Goal: Navigation & Orientation: Understand site structure

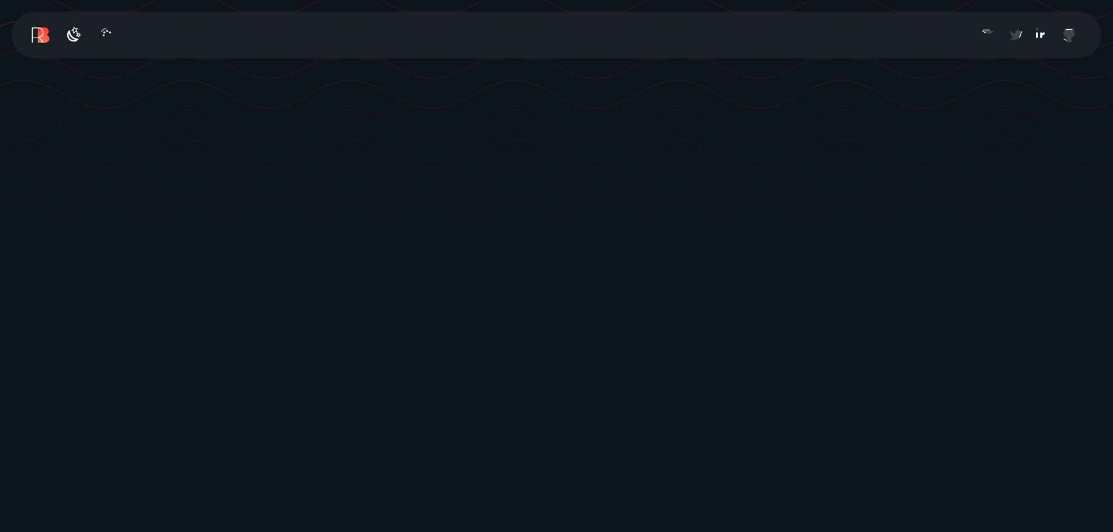
scroll to position [351, 0]
click at [77, 30] on icon "button" at bounding box center [73, 32] width 19 height 19
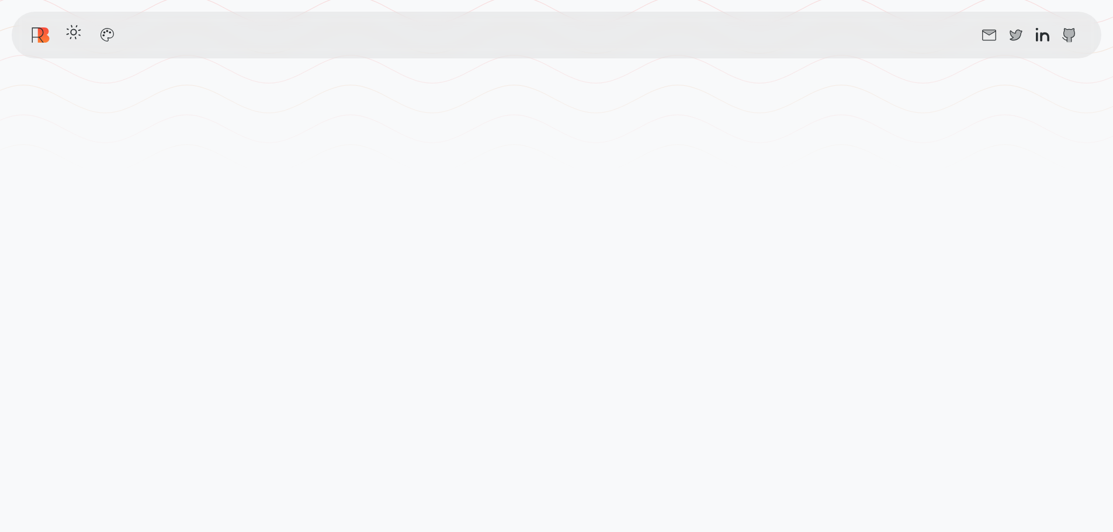
click at [76, 30] on icon "button" at bounding box center [73, 32] width 19 height 19
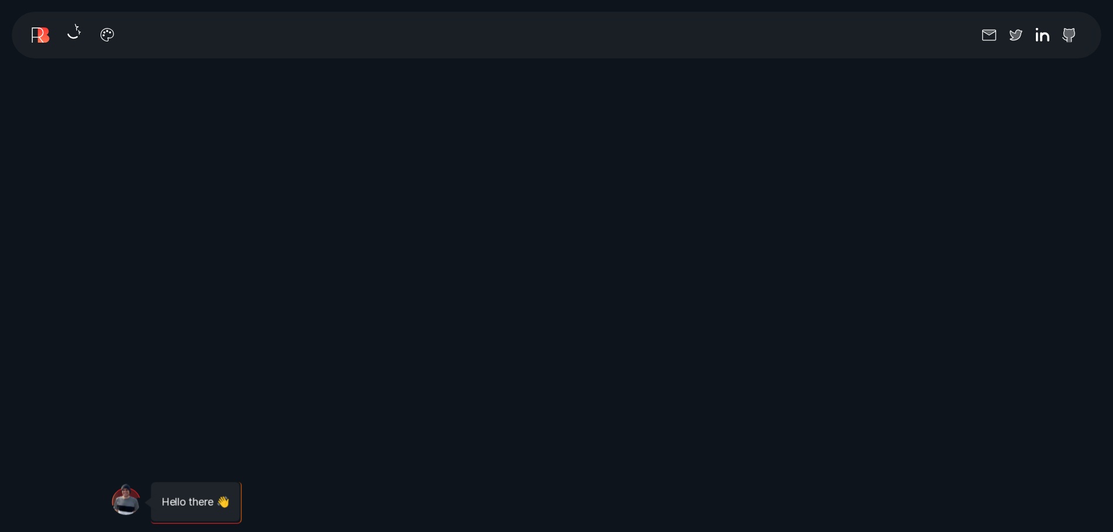
scroll to position [1169, 0]
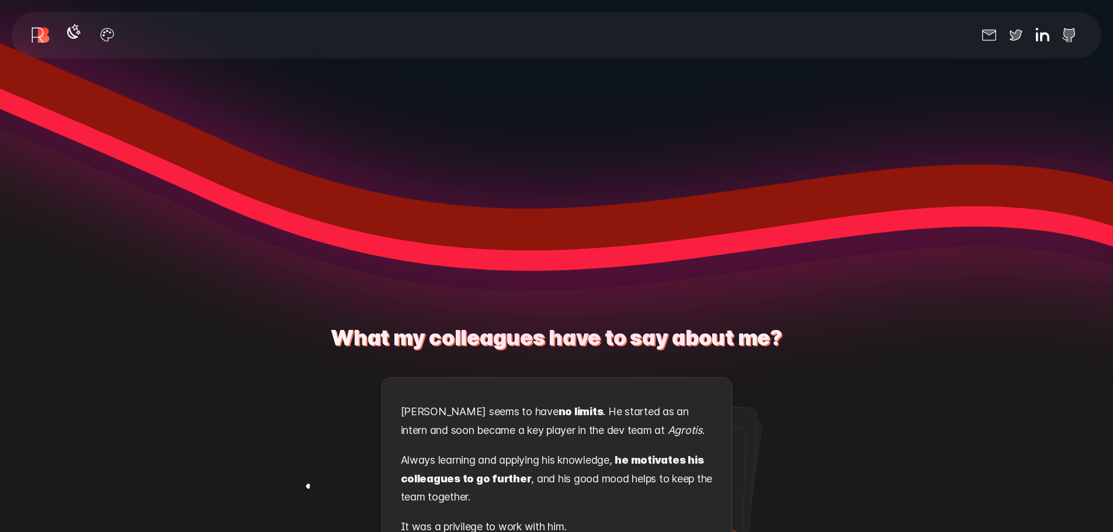
scroll to position [1637, 0]
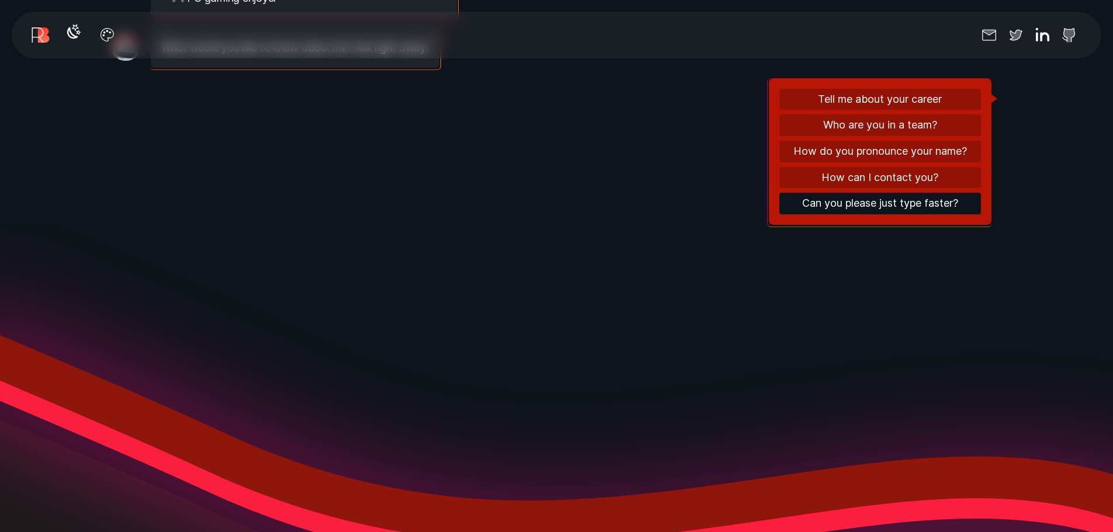
click at [916, 212] on button "Can you please just type faster?" at bounding box center [881, 204] width 202 height 22
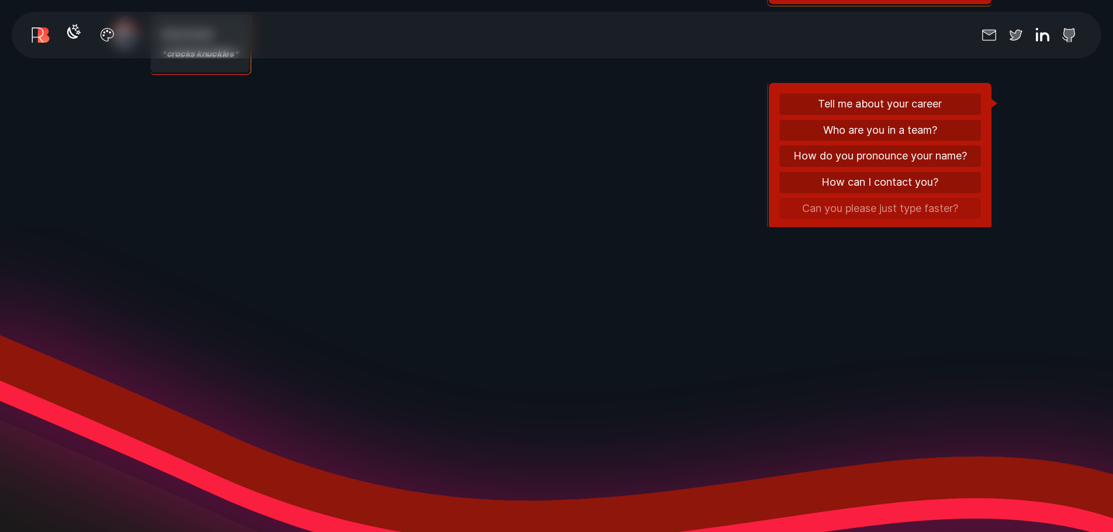
scroll to position [302, 0]
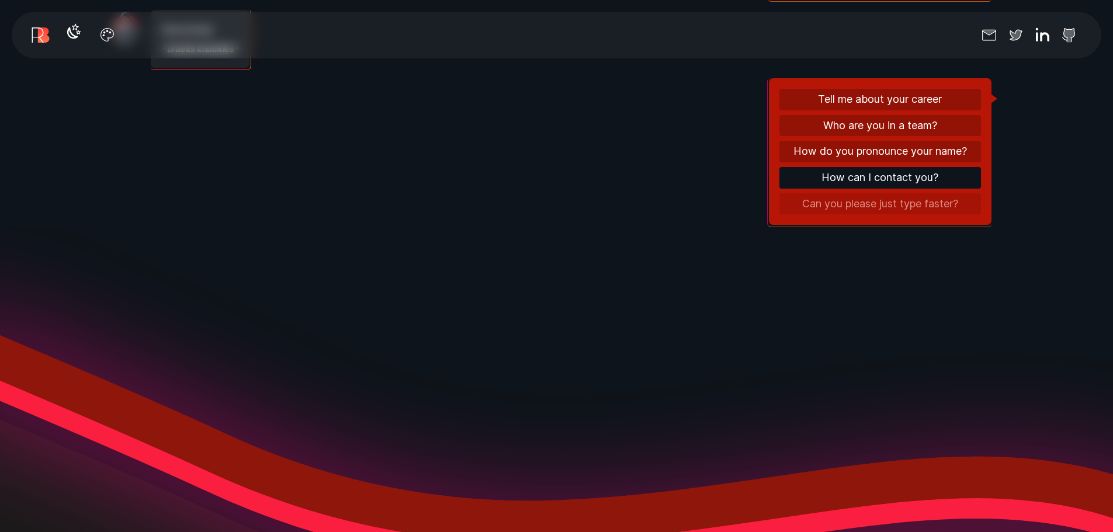
click at [865, 177] on button "How can I contact you?" at bounding box center [881, 178] width 202 height 22
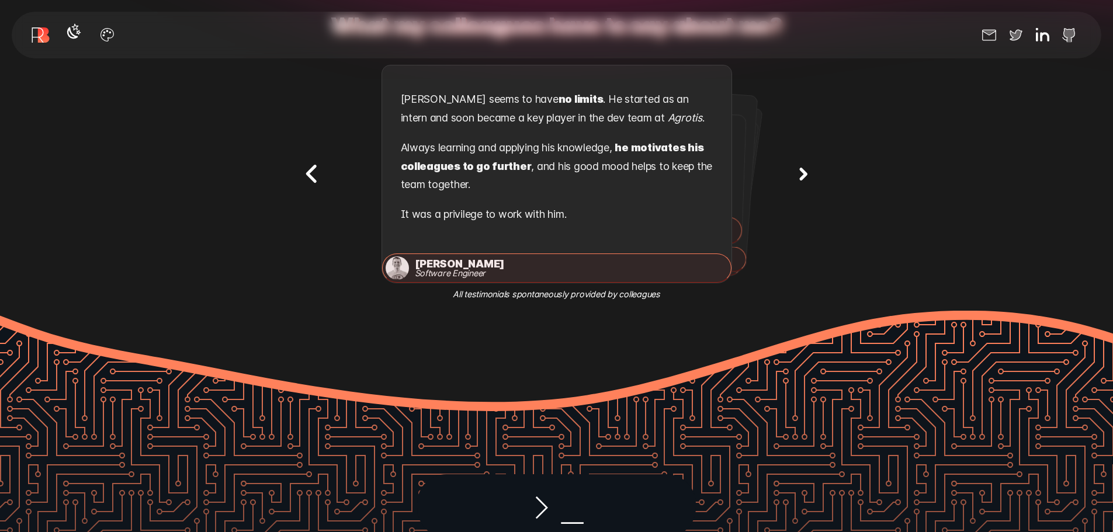
scroll to position [2221, 0]
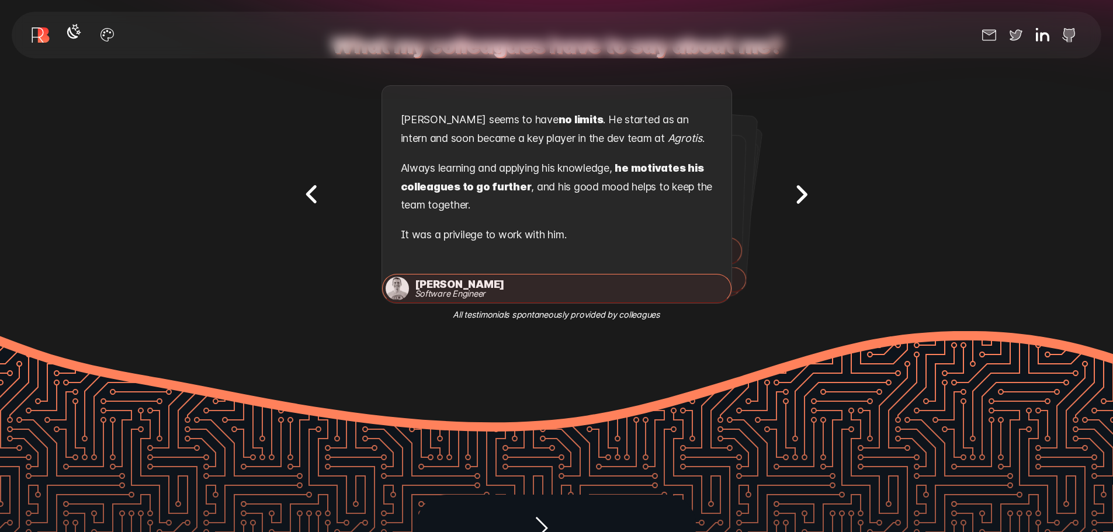
click at [790, 191] on icon "Next testimonial" at bounding box center [801, 195] width 37 height 37
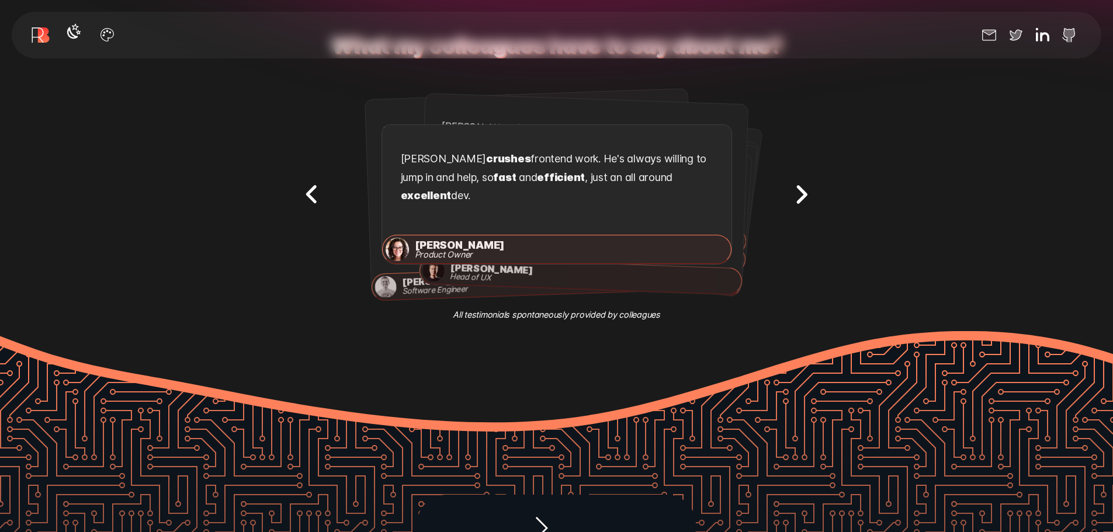
click at [800, 189] on icon "Next testimonial" at bounding box center [801, 195] width 37 height 37
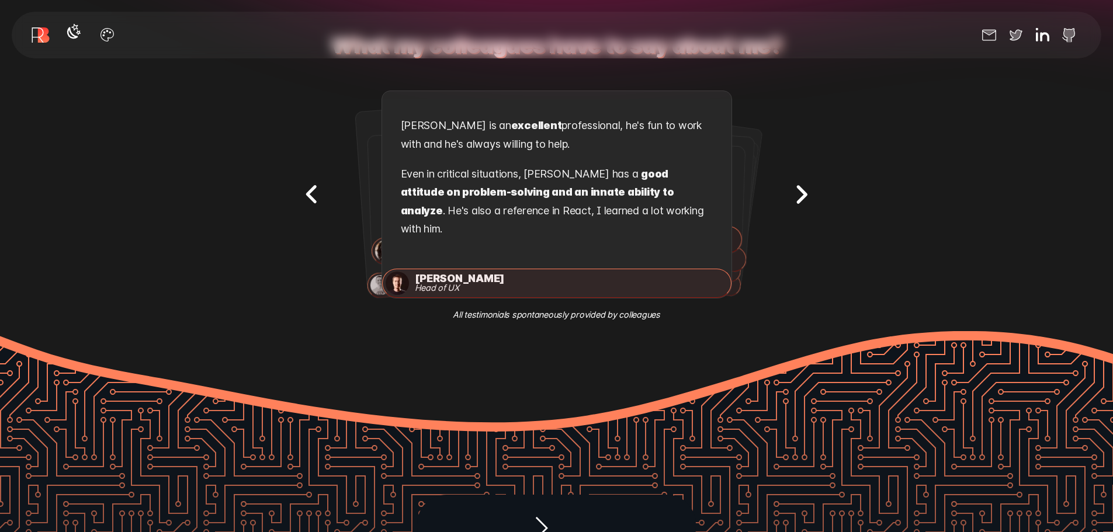
click at [800, 189] on icon "Next testimonial" at bounding box center [801, 195] width 37 height 37
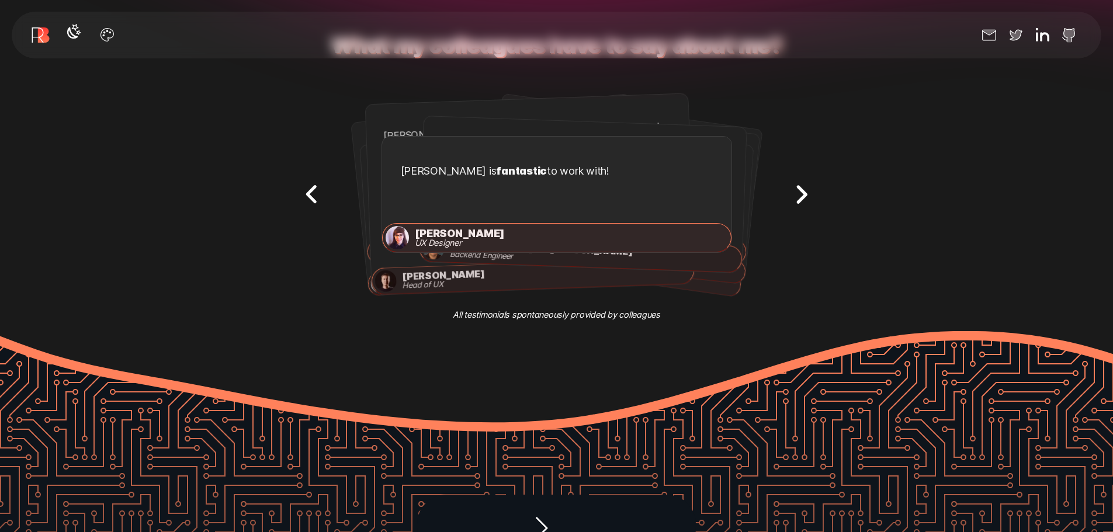
click at [800, 189] on icon "Next testimonial" at bounding box center [801, 195] width 37 height 37
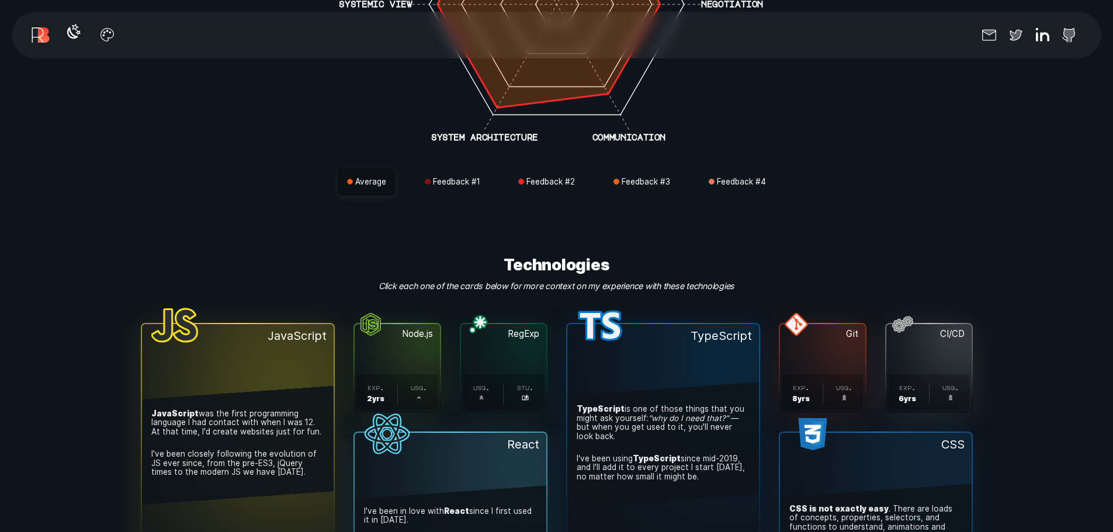
scroll to position [3390, 0]
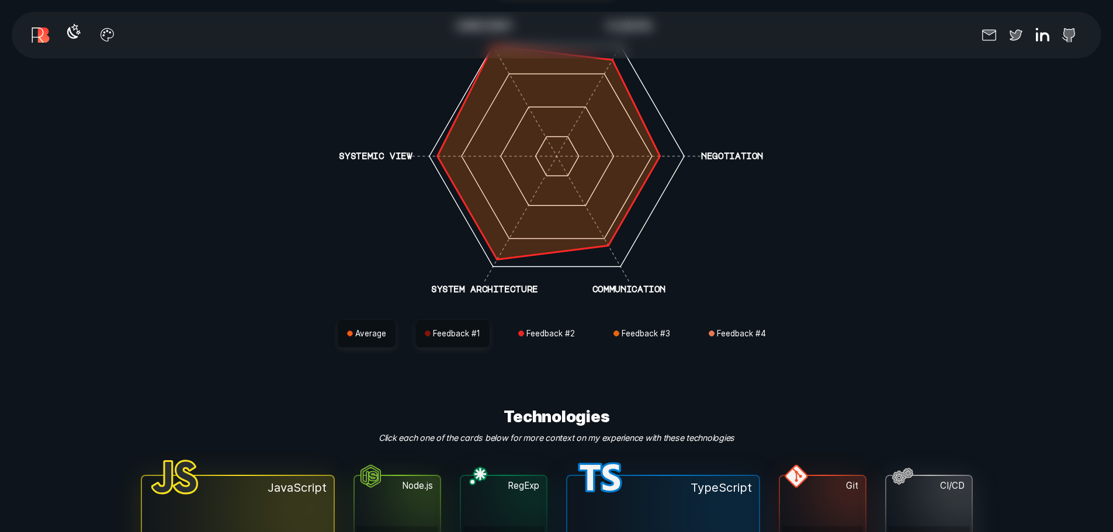
click at [451, 320] on button "Feedback # 1" at bounding box center [453, 334] width 74 height 28
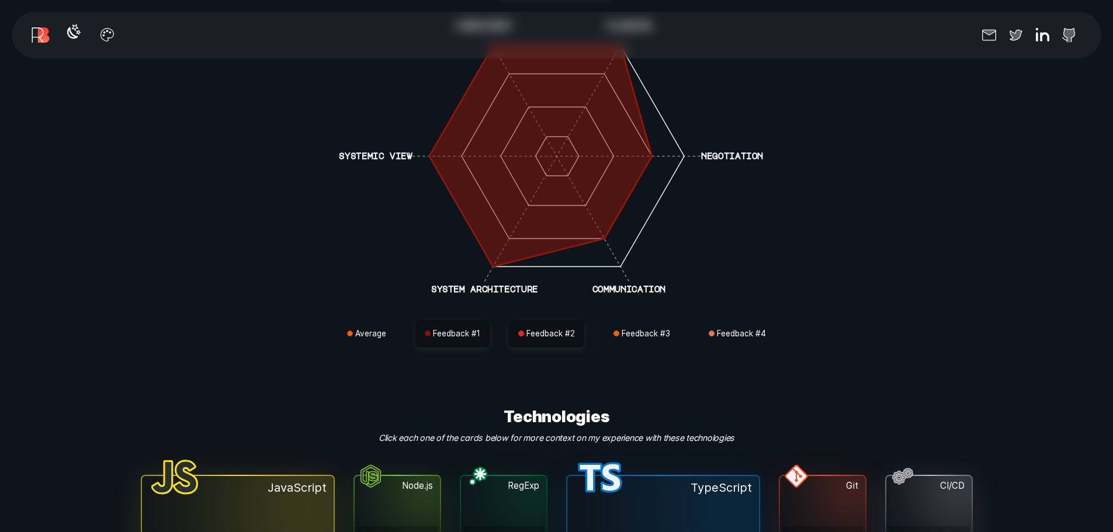
click at [538, 330] on button "Feedback # 2" at bounding box center [546, 334] width 75 height 28
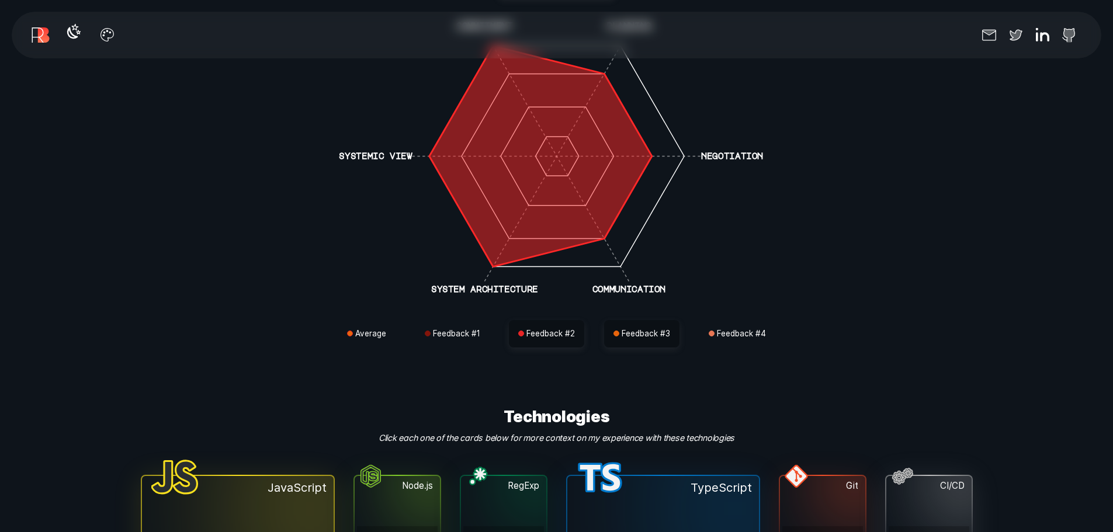
click at [637, 337] on button "Feedback # 3" at bounding box center [641, 334] width 75 height 28
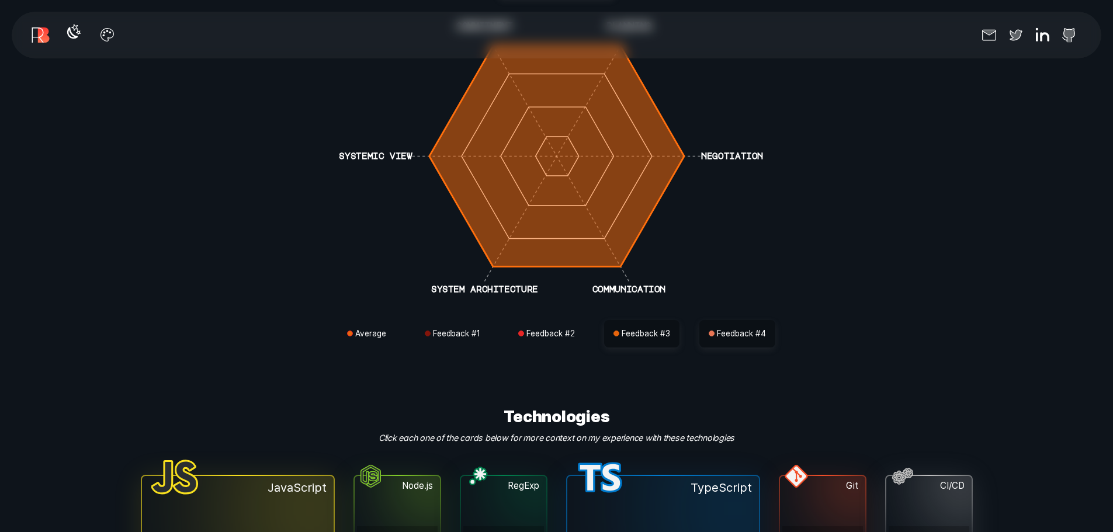
click at [723, 340] on button "Feedback # 4" at bounding box center [738, 334] width 76 height 28
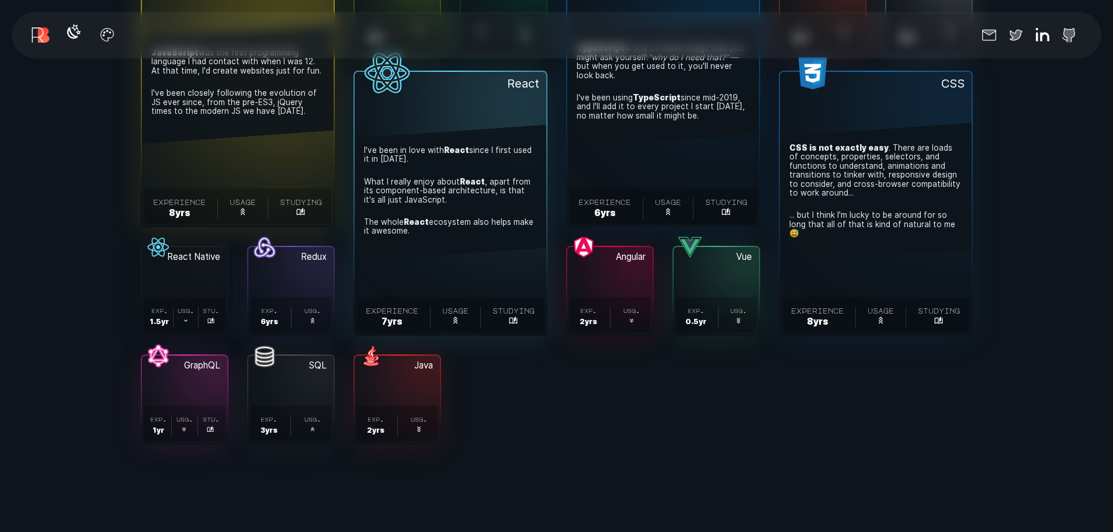
scroll to position [3916, 0]
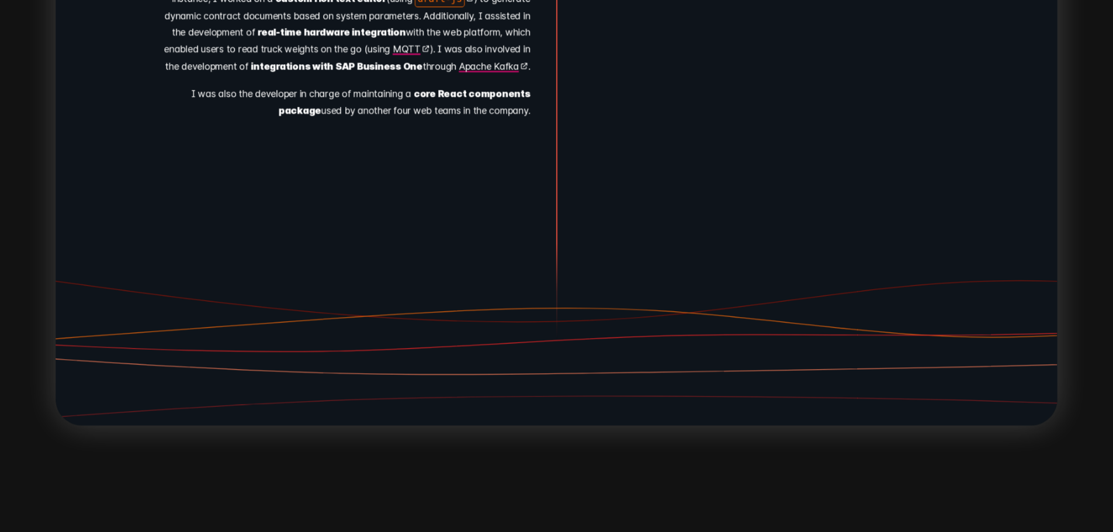
scroll to position [10860, 0]
